Goal: Transaction & Acquisition: Purchase product/service

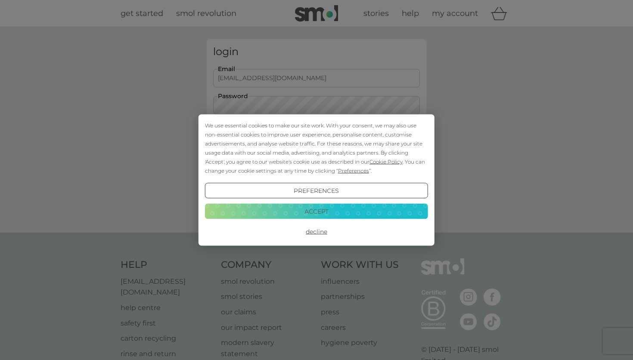
click at [335, 211] on button "Accept" at bounding box center [316, 210] width 223 height 15
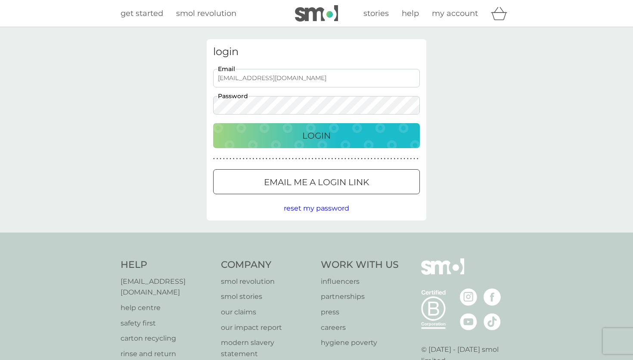
click at [304, 133] on p "Login" at bounding box center [316, 136] width 28 height 14
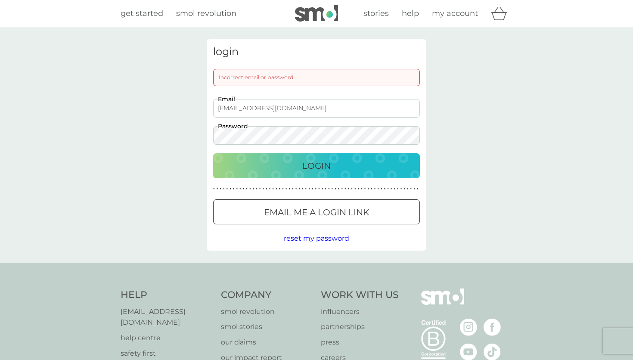
click at [274, 109] on input "blackettord@gmx.co.uk" at bounding box center [316, 108] width 207 height 19
drag, startPoint x: 299, startPoint y: 111, endPoint x: 210, endPoint y: 103, distance: 89.5
click at [213, 103] on input "blackettord@gmx.co.uk" at bounding box center [316, 108] width 207 height 19
type input "blackettord@aol.com"
click at [213, 153] on button "Login" at bounding box center [316, 165] width 207 height 25
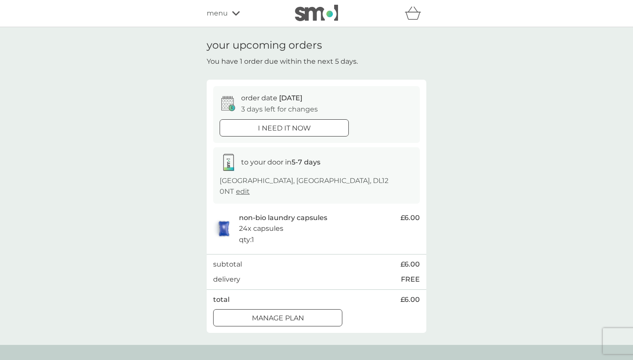
click at [234, 11] on div "menu" at bounding box center [243, 13] width 73 height 11
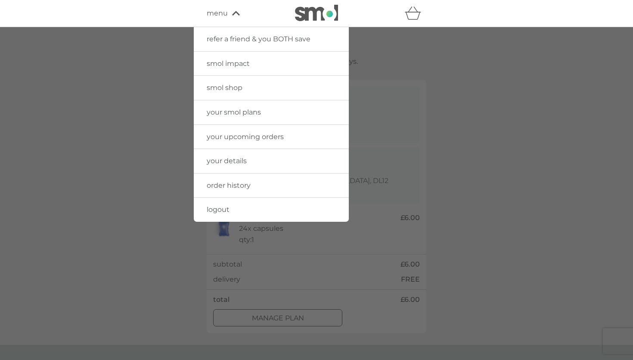
click at [250, 134] on span "your upcoming orders" at bounding box center [245, 137] width 77 height 8
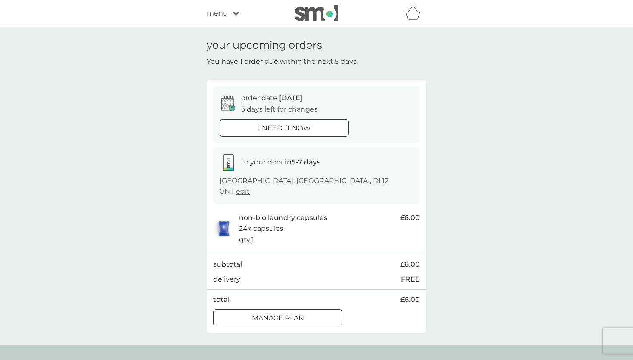
click at [236, 15] on icon at bounding box center [236, 13] width 8 height 4
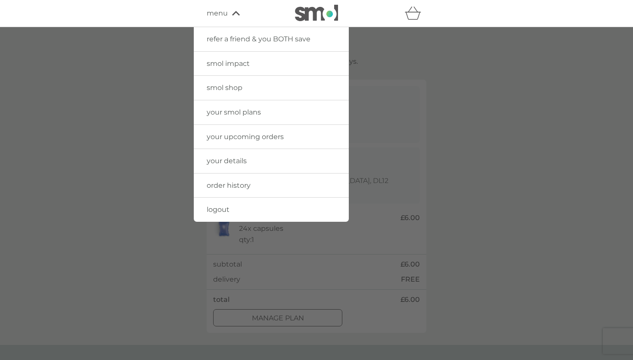
click at [229, 186] on span "order history" at bounding box center [229, 185] width 44 height 8
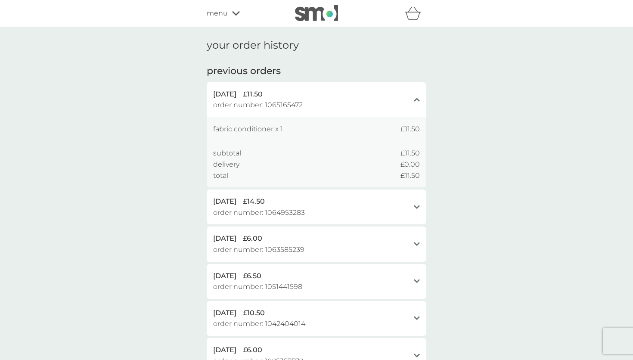
scroll to position [0, 0]
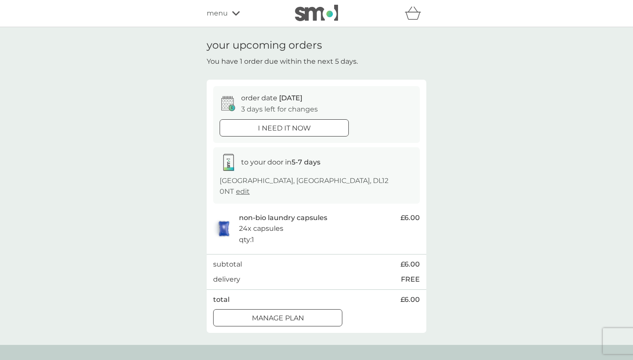
click at [413, 17] on icon "basket" at bounding box center [413, 12] width 16 height 13
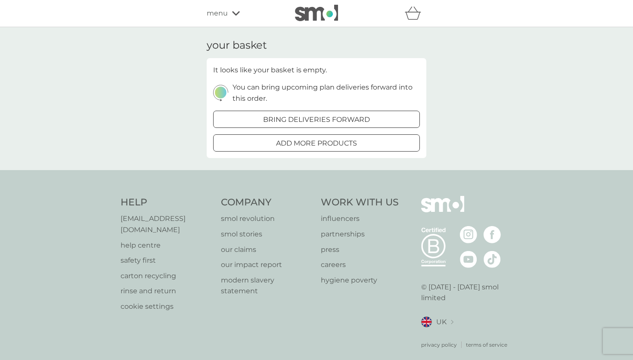
click at [323, 141] on div at bounding box center [316, 143] width 31 height 9
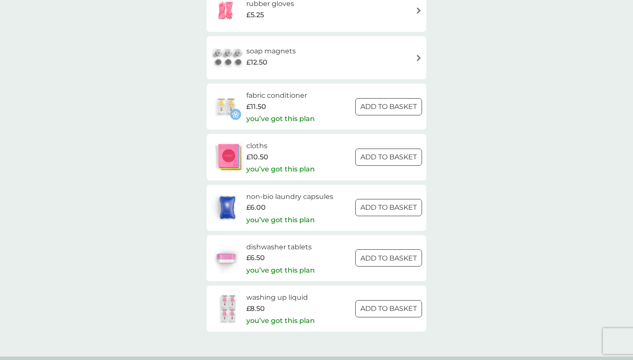
scroll to position [1280, 0]
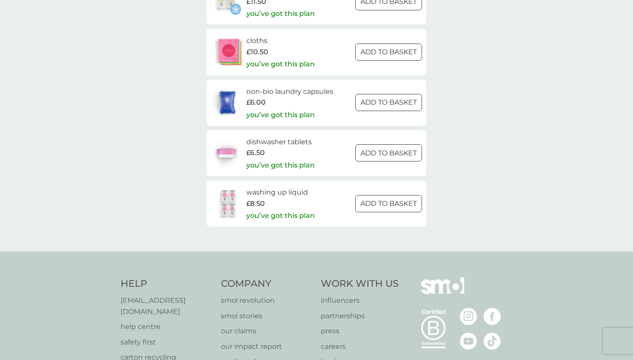
click at [289, 167] on p "you’ve got this plan" at bounding box center [280, 165] width 68 height 11
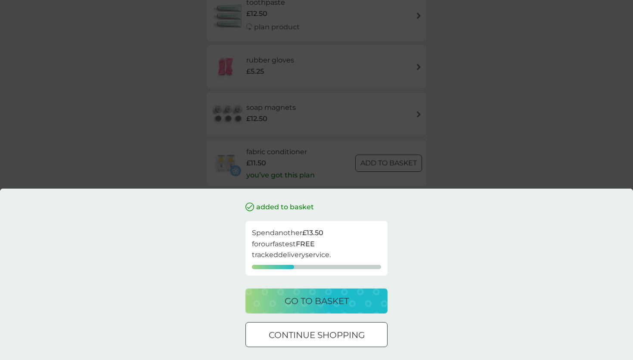
scroll to position [1100, 0]
click at [472, 155] on div "added to basket Spend another £13.50 for our fastest FREE tracked delivery serv…" at bounding box center [316, 180] width 633 height 360
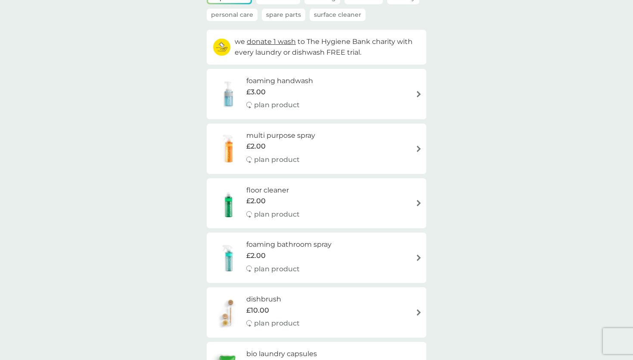
scroll to position [0, 0]
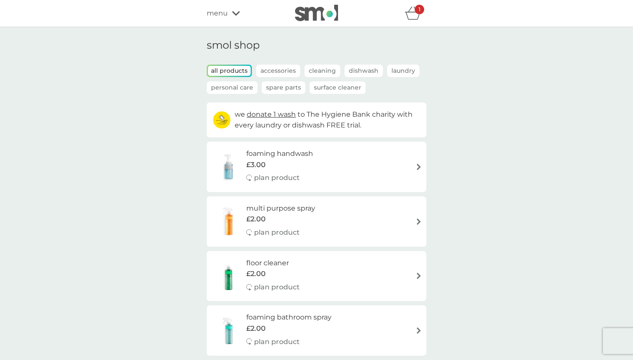
click at [237, 15] on icon at bounding box center [236, 13] width 8 height 5
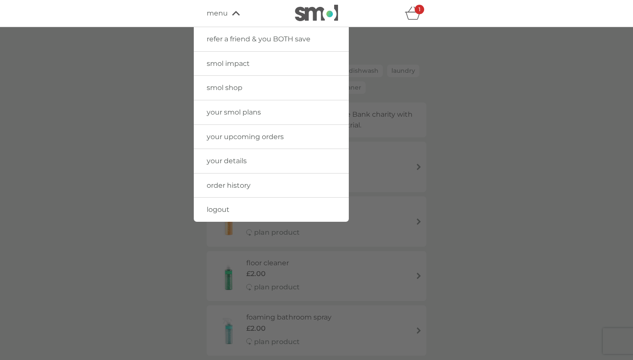
click at [223, 161] on span "your details" at bounding box center [227, 161] width 40 height 8
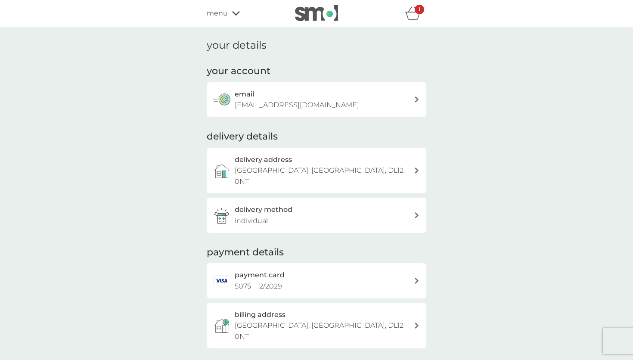
click at [417, 19] on icon "basket" at bounding box center [413, 12] width 16 height 13
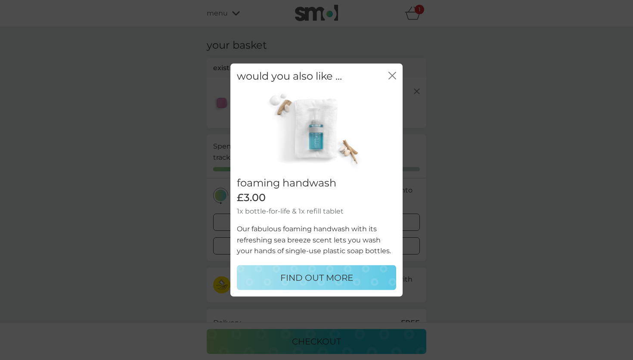
click at [389, 77] on icon "close" at bounding box center [392, 76] width 8 height 8
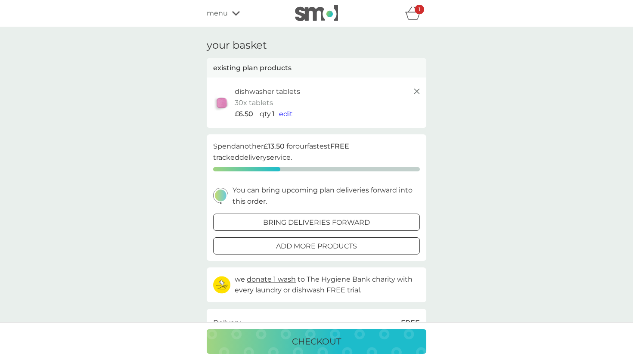
click at [420, 91] on icon at bounding box center [416, 91] width 10 height 10
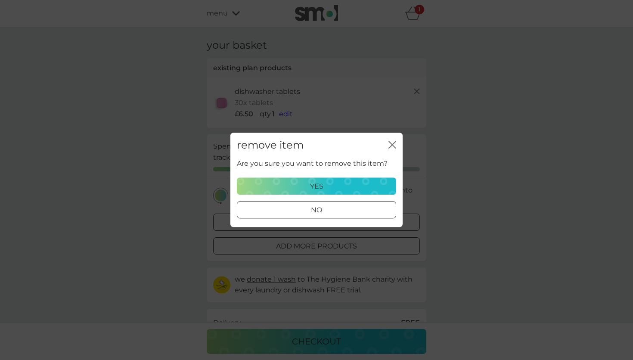
click at [324, 191] on div "yes" at bounding box center [316, 186] width 148 height 11
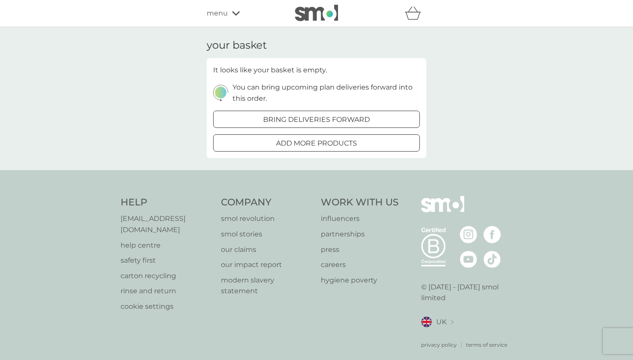
click at [216, 15] on span "menu" at bounding box center [217, 13] width 21 height 11
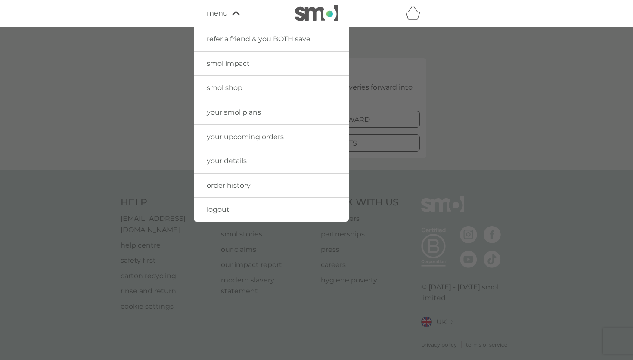
click at [232, 114] on span "your smol plans" at bounding box center [234, 112] width 54 height 8
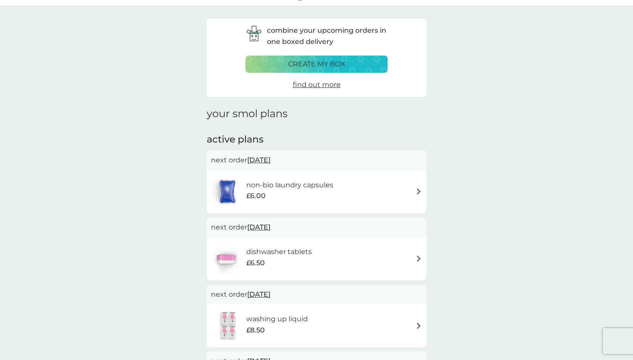
scroll to position [18, 0]
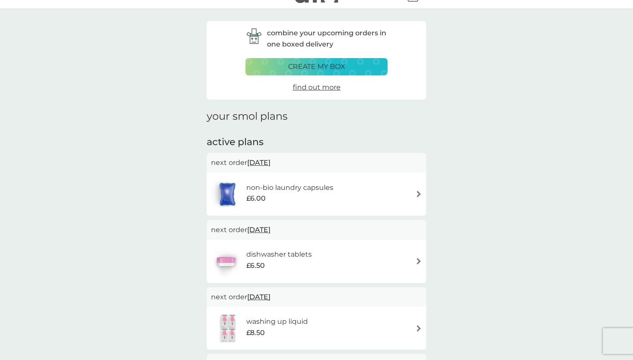
click at [366, 195] on div "non-bio laundry capsules £6.00" at bounding box center [316, 194] width 211 height 30
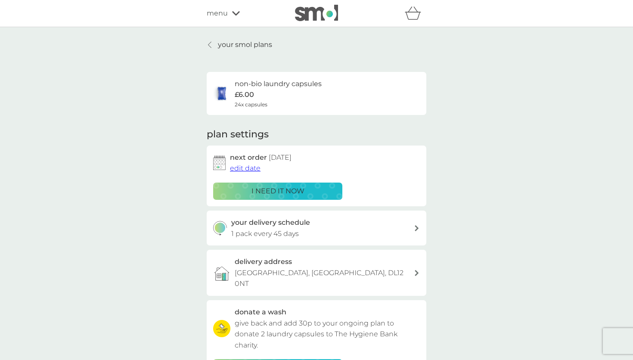
click at [298, 192] on p "i need it now" at bounding box center [277, 191] width 53 height 11
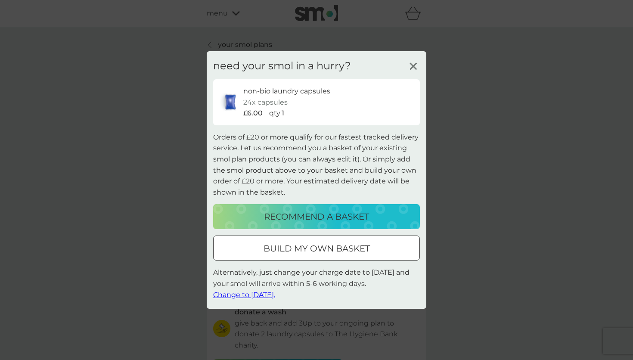
click at [319, 246] on div at bounding box center [316, 248] width 31 height 9
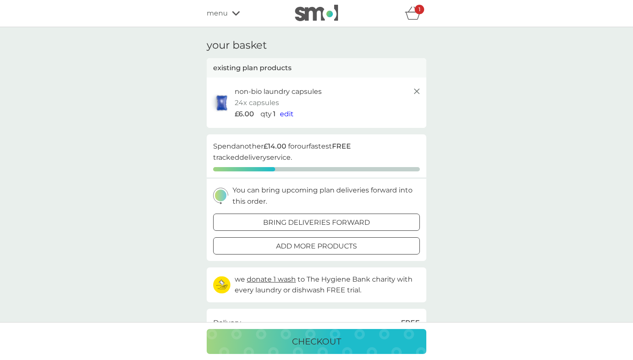
click at [304, 249] on div at bounding box center [316, 245] width 31 height 9
click at [229, 22] on div "refer a friend & you BOTH save smol impact smol shop your smol plans your upcom…" at bounding box center [316, 13] width 633 height 27
click at [228, 16] on div "menu" at bounding box center [243, 13] width 73 height 11
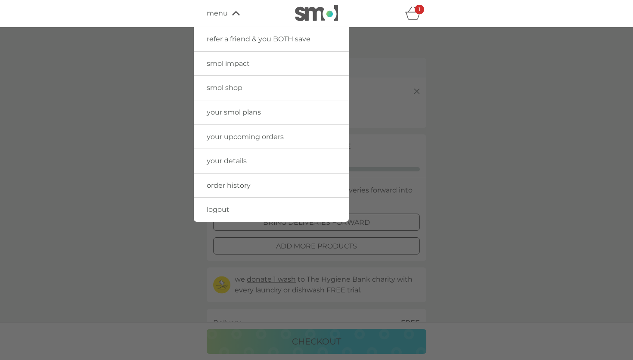
click at [219, 117] on link "your smol plans" at bounding box center [271, 112] width 155 height 24
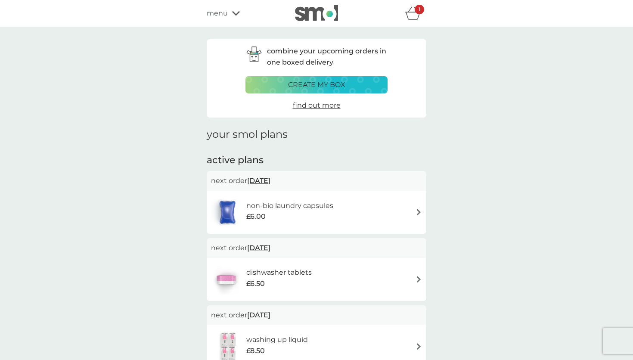
click at [418, 280] on img at bounding box center [418, 279] width 6 height 6
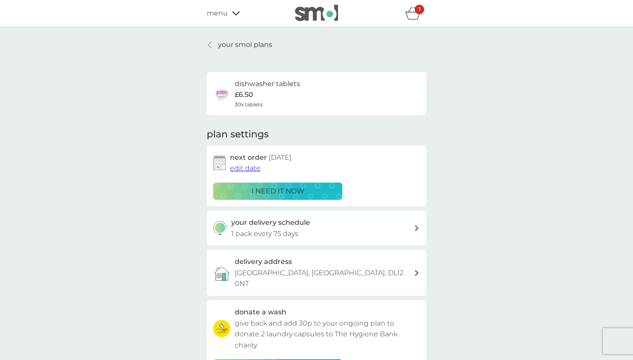
click at [288, 189] on p "i need it now" at bounding box center [277, 191] width 53 height 11
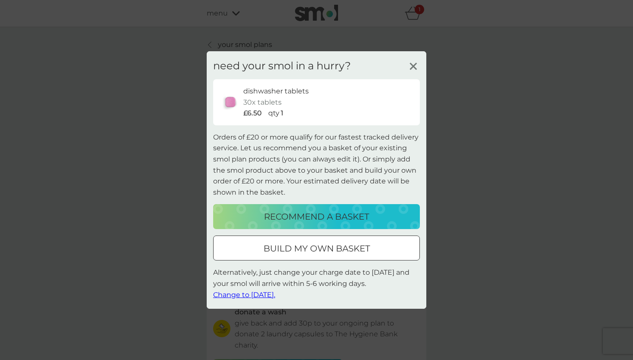
click at [324, 248] on div at bounding box center [316, 248] width 31 height 9
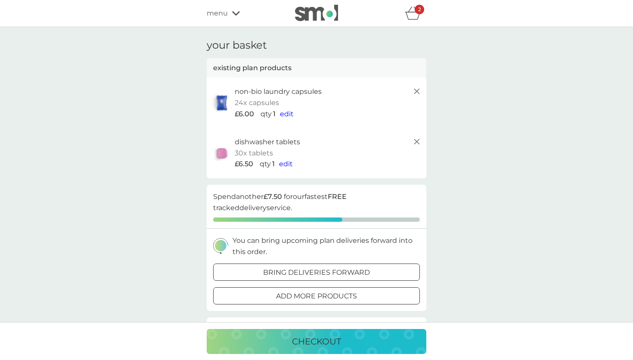
click at [420, 18] on icon "basket" at bounding box center [413, 12] width 16 height 13
click at [417, 6] on div "2" at bounding box center [418, 9] width 9 height 9
click at [419, 13] on div "2" at bounding box center [418, 9] width 9 height 9
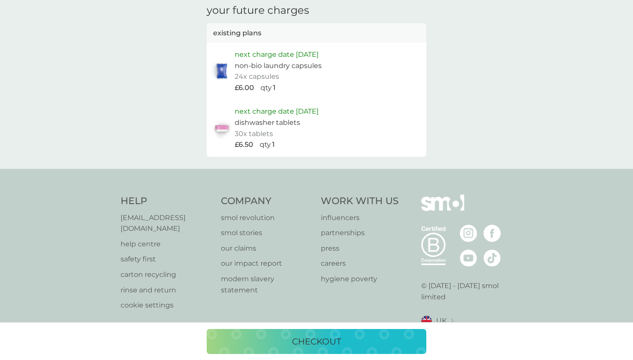
scroll to position [425, 0]
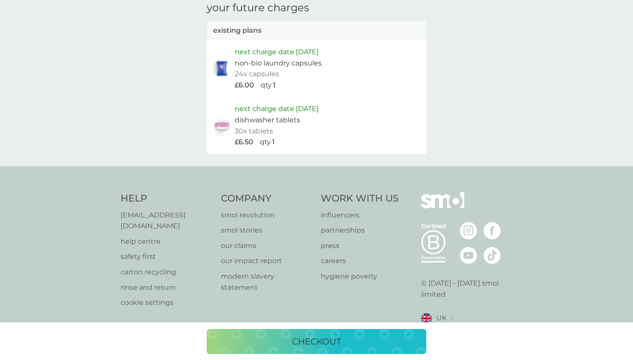
click at [330, 350] on button "checkout" at bounding box center [317, 341] width 220 height 25
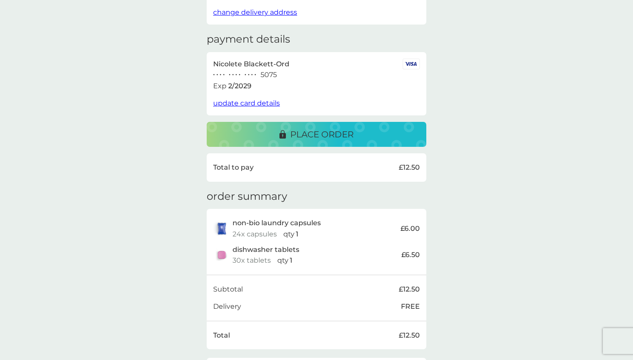
scroll to position [167, 0]
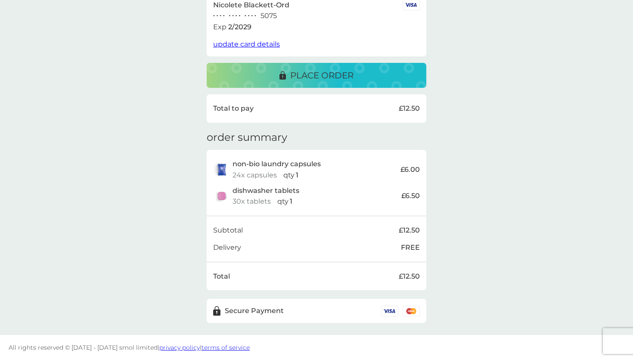
click at [367, 75] on div "place order" at bounding box center [316, 75] width 202 height 14
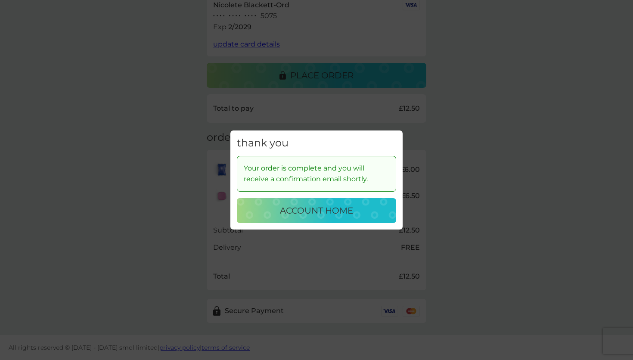
click at [339, 199] on button "account home" at bounding box center [316, 210] width 159 height 25
